Goal: Information Seeking & Learning: Check status

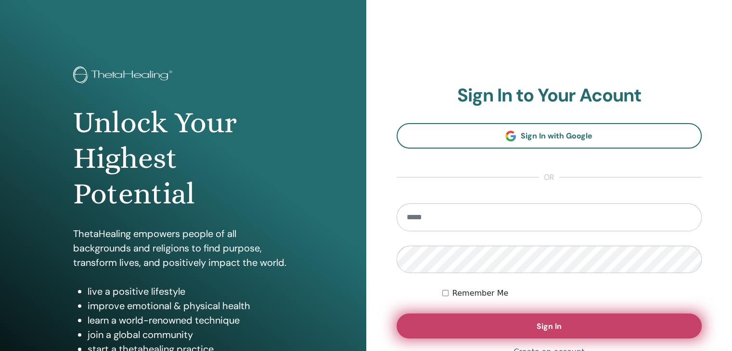
type input "**********"
click at [537, 330] on span "Sign In" at bounding box center [549, 327] width 25 height 10
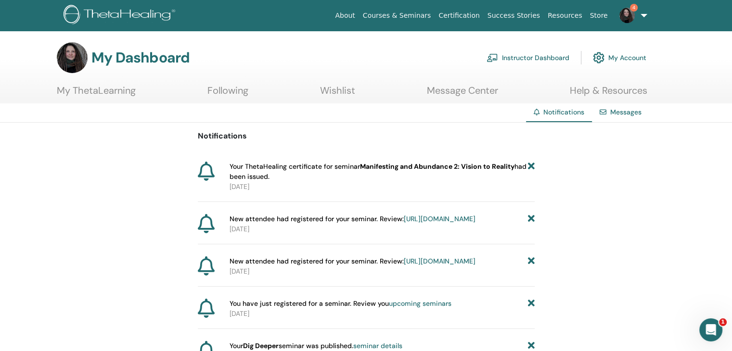
click at [207, 174] on icon at bounding box center [206, 171] width 17 height 19
click at [263, 182] on p "[DATE]" at bounding box center [382, 187] width 305 height 10
click at [516, 54] on link "Instructor Dashboard" at bounding box center [528, 57] width 83 height 21
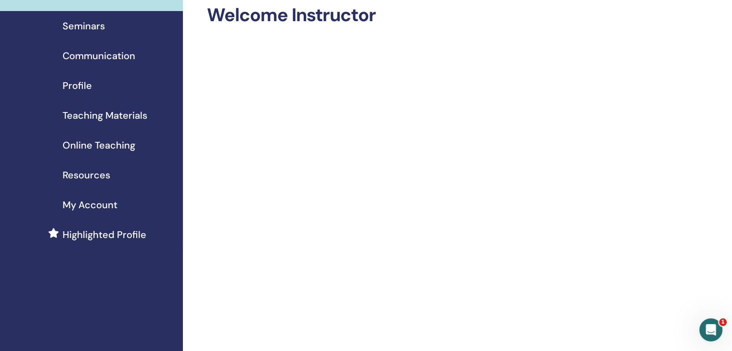
scroll to position [48, 0]
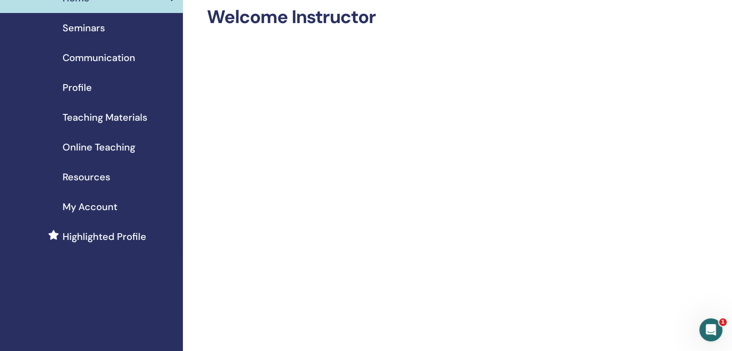
drag, startPoint x: 726, startPoint y: 55, endPoint x: 725, endPoint y: 44, distance: 11.1
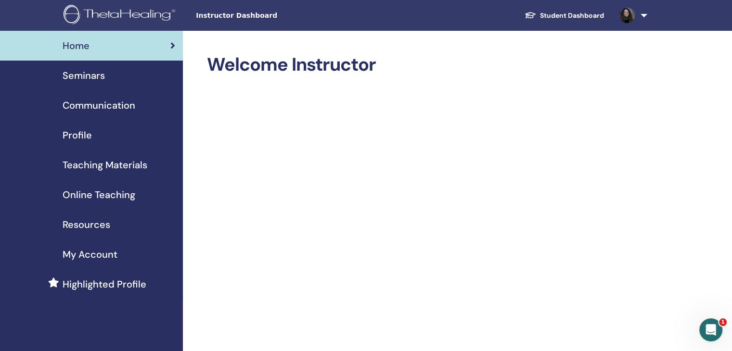
click at [581, 13] on link "Student Dashboard" at bounding box center [564, 16] width 95 height 18
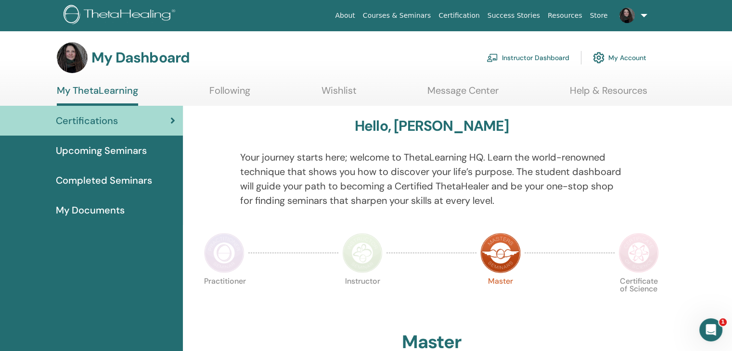
click at [135, 180] on span "Completed Seminars" at bounding box center [104, 180] width 96 height 14
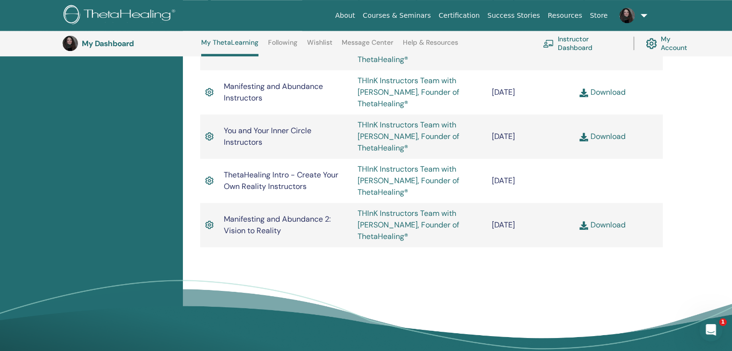
scroll to position [841, 0]
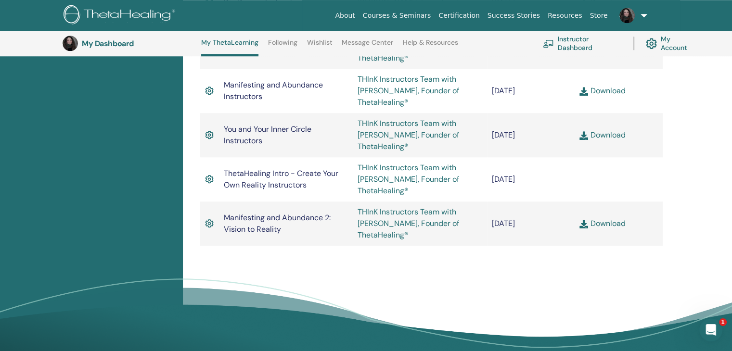
click at [400, 220] on td "THInK Instructors Team with [PERSON_NAME], Founder of ThetaHealing®" at bounding box center [420, 224] width 134 height 44
click at [583, 229] on img at bounding box center [584, 224] width 9 height 9
